Goal: Navigation & Orientation: Find specific page/section

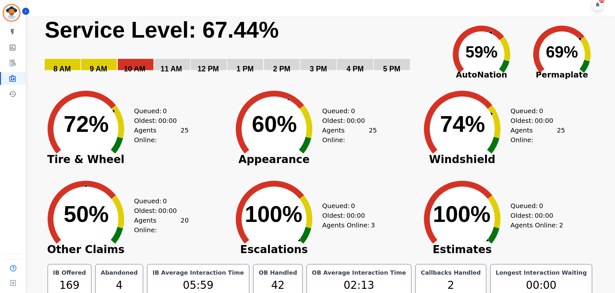
scroll to position [14, 0]
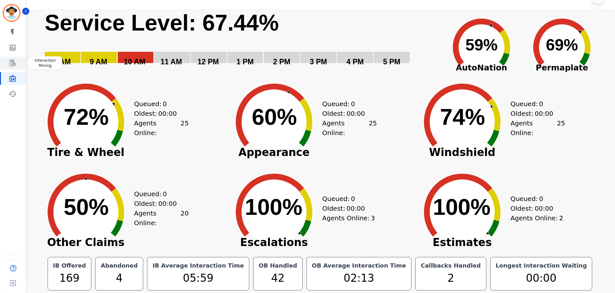
click at [7, 63] on link "Sidebar" at bounding box center [13, 63] width 25 height 13
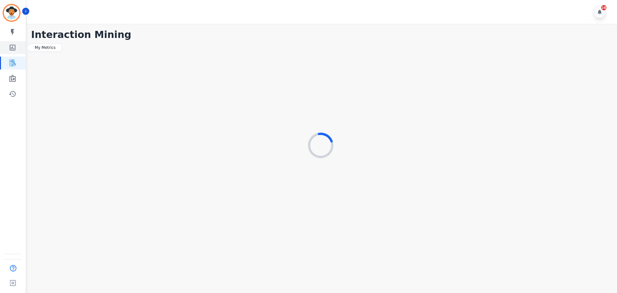
click at [14, 44] on icon "Sidebar" at bounding box center [13, 48] width 8 height 8
